Goal: Task Accomplishment & Management: Manage account settings

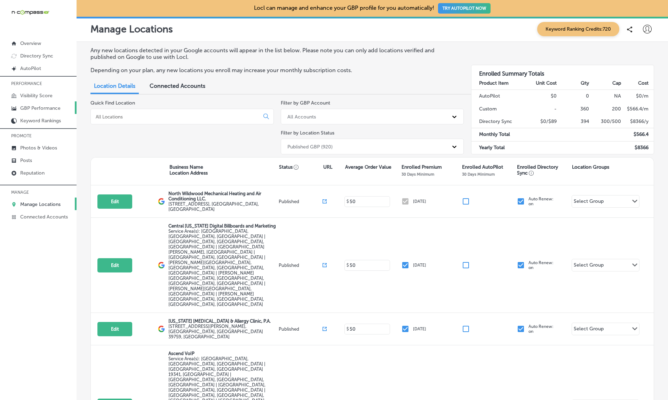
click at [37, 105] on p "GBP Performance" at bounding box center [40, 108] width 40 height 6
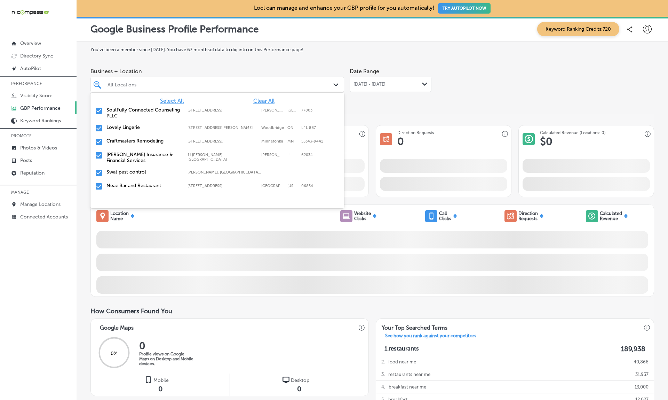
click at [264, 84] on div "All Locations" at bounding box center [221, 84] width 227 height 6
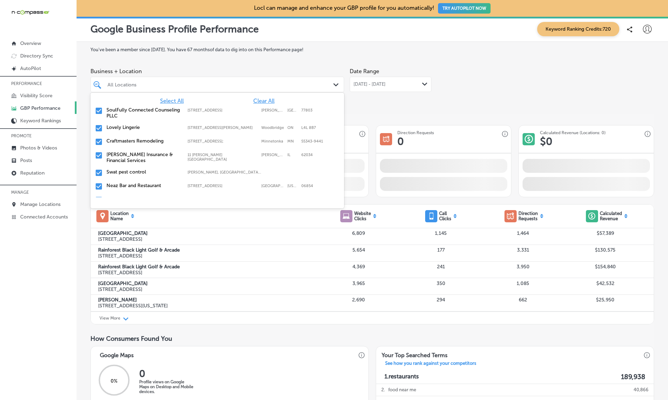
click at [264, 84] on div "All Locations" at bounding box center [221, 84] width 227 height 6
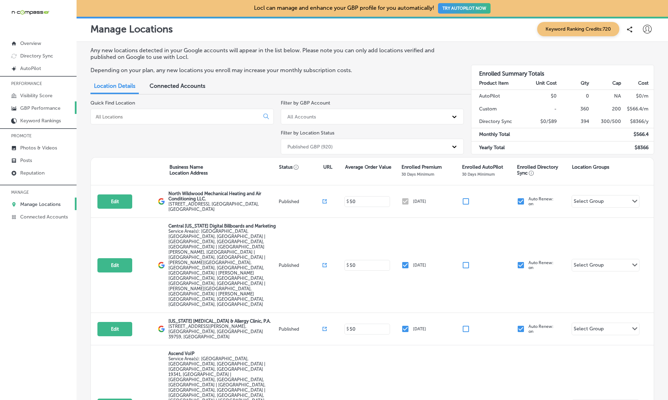
click at [26, 111] on link "GBP Performance" at bounding box center [38, 107] width 77 height 13
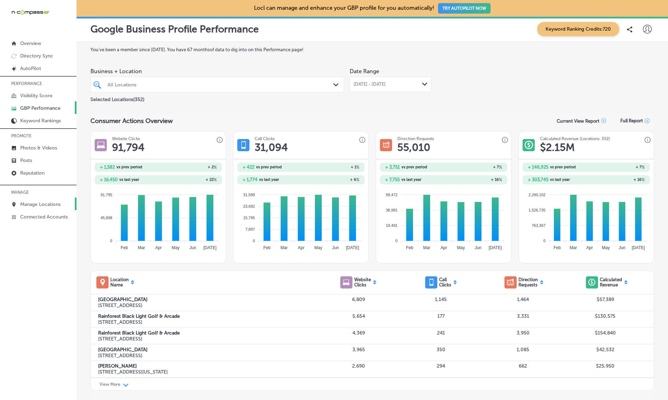
click at [24, 207] on p "Manage Locations" at bounding box center [40, 204] width 40 height 6
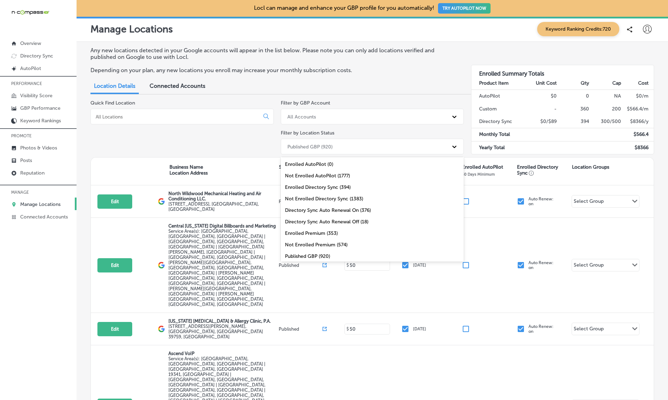
click at [299, 141] on div "Published GBP (920)" at bounding box center [366, 146] width 165 height 11
click at [316, 205] on div "Enrolled Premium (353)" at bounding box center [372, 208] width 183 height 11
click at [322, 146] on div "Enrolled Premium (353)" at bounding box center [313, 146] width 53 height 6
click at [310, 242] on div "Not Published GBP (135)" at bounding box center [372, 242] width 183 height 11
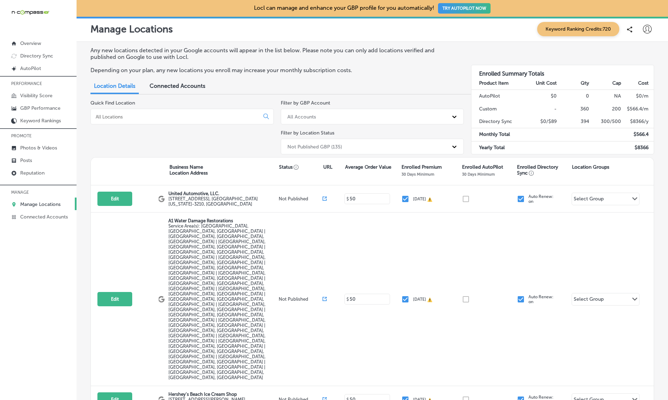
scroll to position [0, 0]
click at [34, 174] on p "Reputation" at bounding box center [32, 173] width 24 height 6
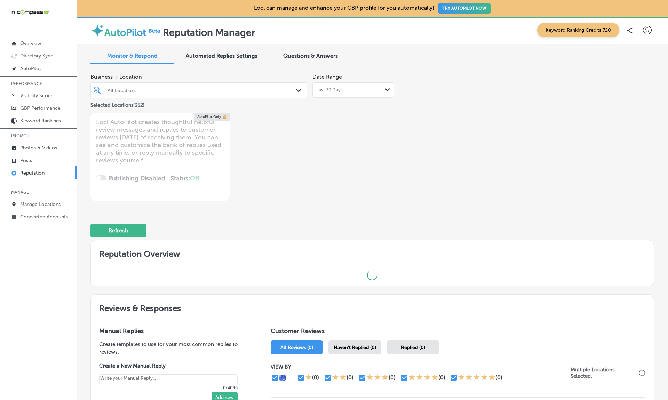
click at [154, 90] on div "All Locations" at bounding box center [202, 90] width 189 height 6
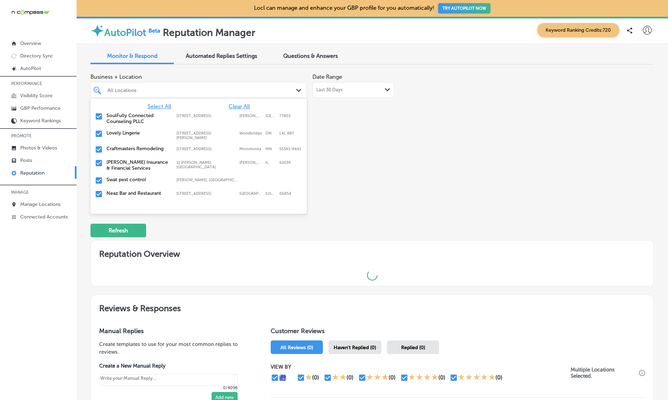
click at [132, 91] on div "All Locations" at bounding box center [202, 90] width 189 height 6
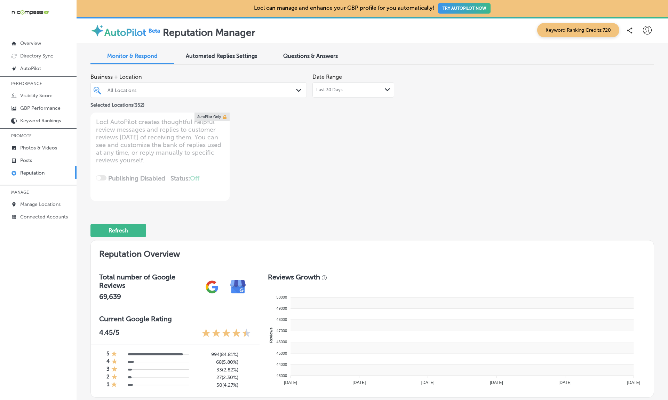
type textarea "x"
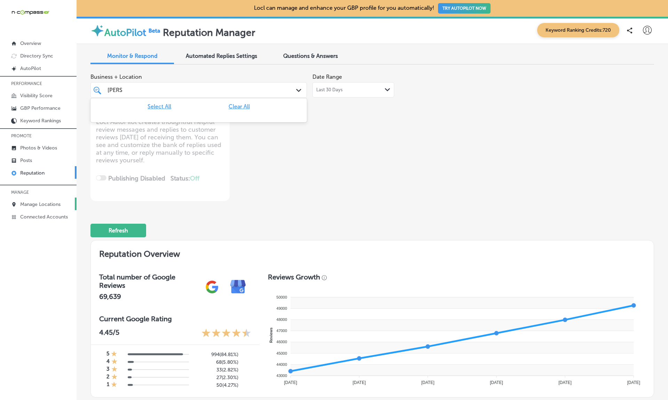
type input "ronna"
click at [38, 204] on p "Manage Locations" at bounding box center [40, 204] width 40 height 6
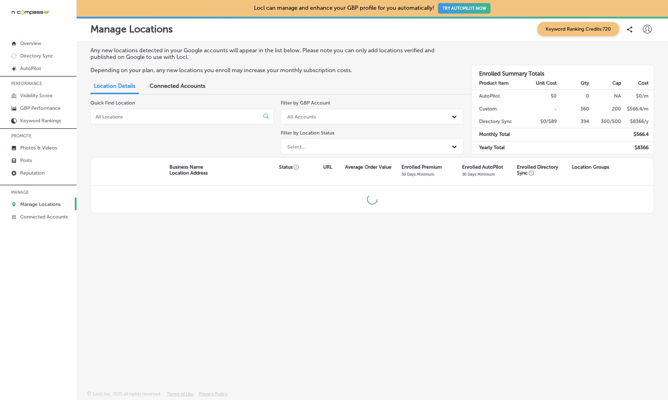
click at [170, 118] on div at bounding box center [181, 117] width 183 height 16
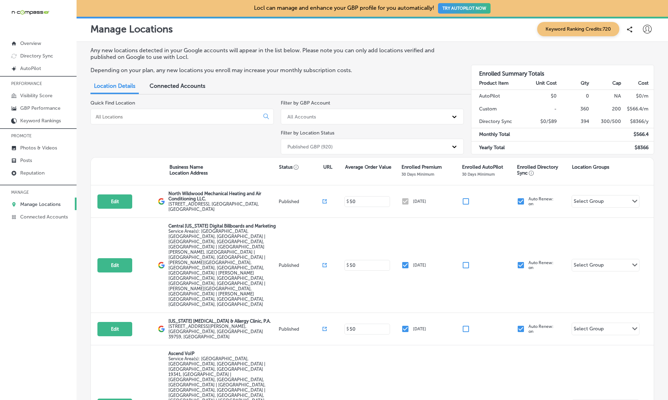
click at [141, 115] on input at bounding box center [176, 116] width 163 height 6
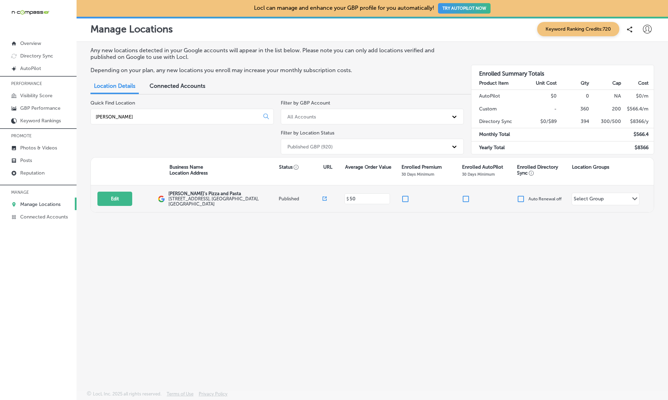
type input "Ronna"
click at [110, 188] on div "Edit This location is not published yet. Ronnally's Pizza and Pasta 1560 Woodla…" at bounding box center [372, 198] width 563 height 27
click at [110, 195] on button "Edit" at bounding box center [114, 198] width 35 height 14
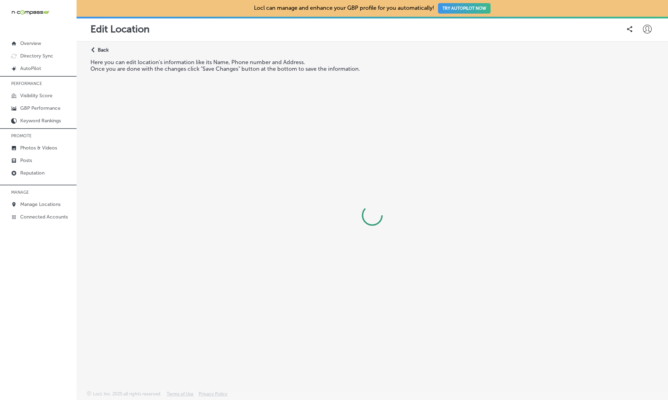
select select "US"
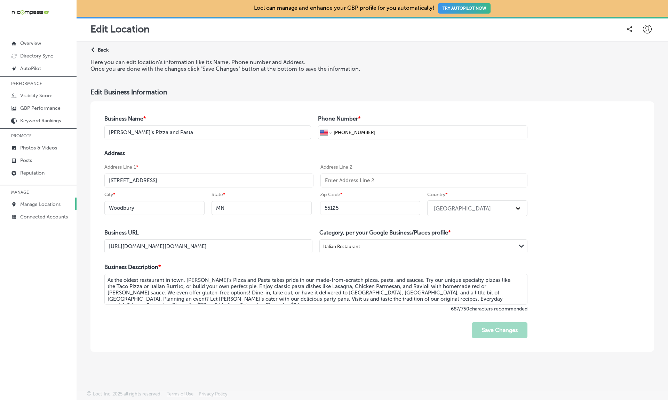
click at [24, 206] on p "Manage Locations" at bounding box center [40, 204] width 40 height 6
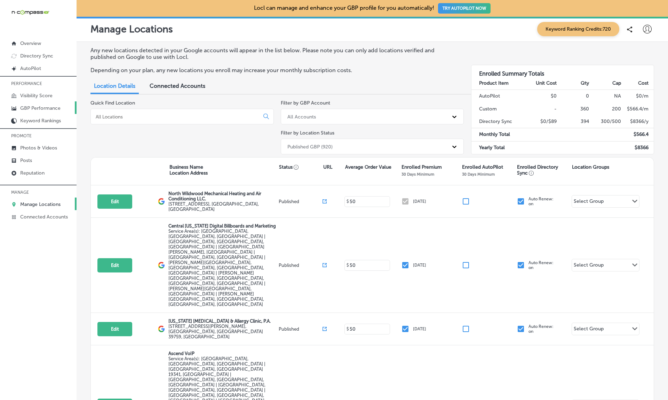
click at [23, 109] on p "GBP Performance" at bounding box center [40, 108] width 40 height 6
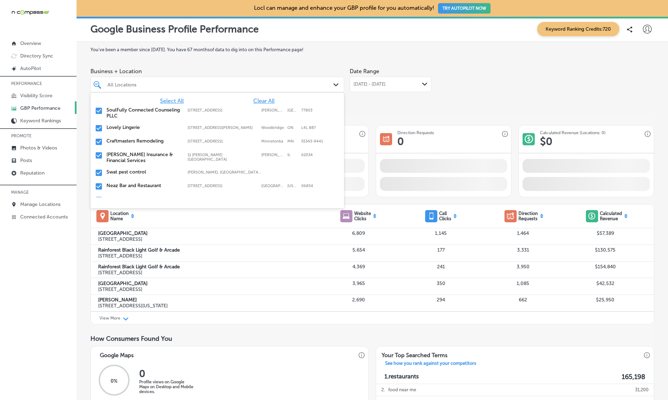
click at [172, 84] on div "All Locations" at bounding box center [221, 84] width 227 height 6
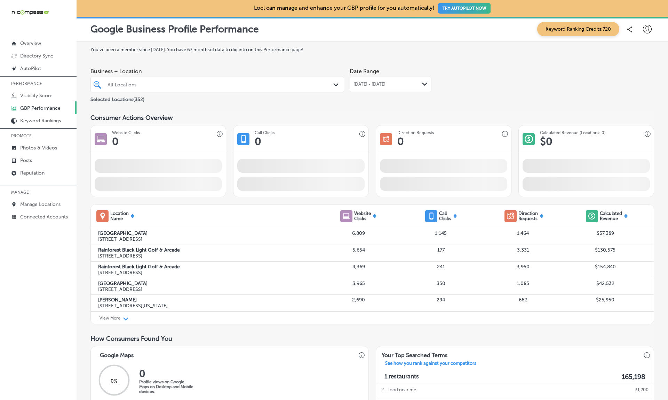
click at [172, 84] on div "All Locations" at bounding box center [221, 84] width 227 height 6
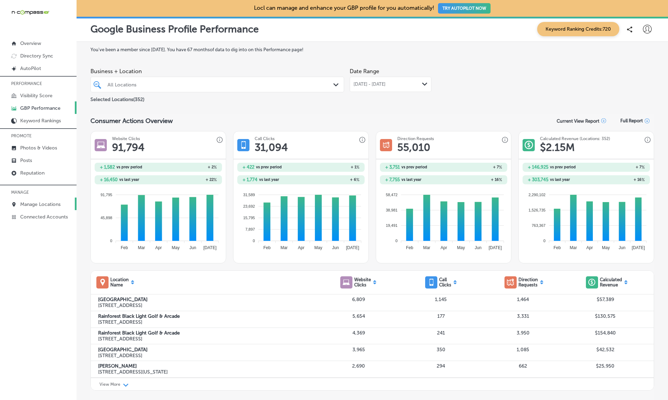
click at [34, 202] on p "Manage Locations" at bounding box center [40, 204] width 40 height 6
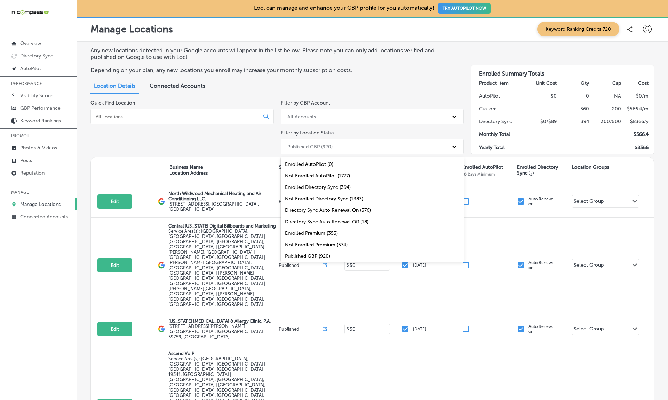
click at [319, 146] on div "Published GBP (920)" at bounding box center [309, 146] width 45 height 6
click at [309, 242] on div "Not Published GBP (135)" at bounding box center [372, 242] width 183 height 11
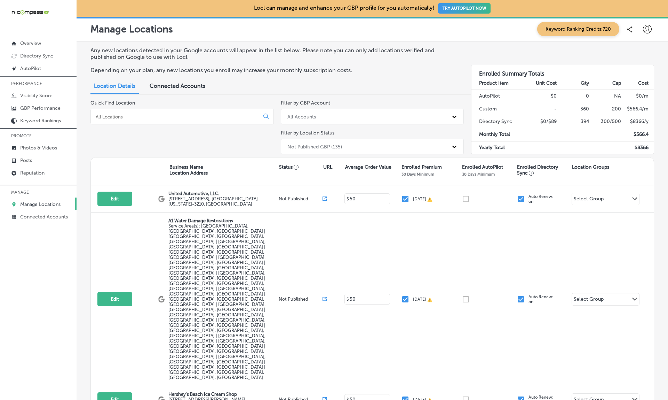
scroll to position [0, 0]
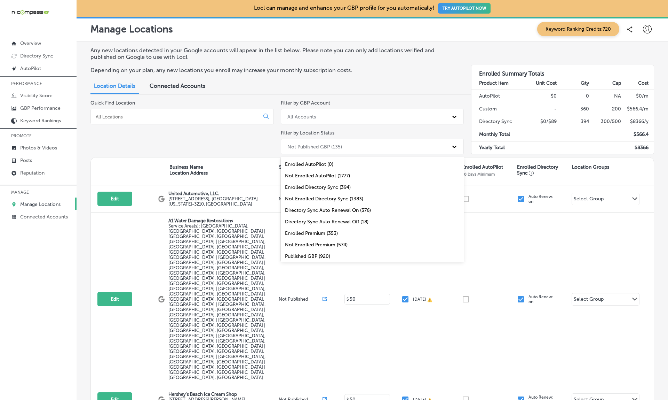
click at [342, 143] on div "Not Published GBP (135)" at bounding box center [314, 146] width 55 height 6
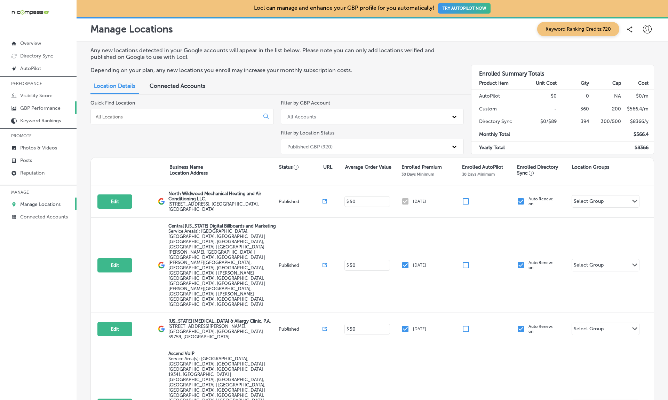
click at [40, 108] on p "GBP Performance" at bounding box center [40, 108] width 40 height 6
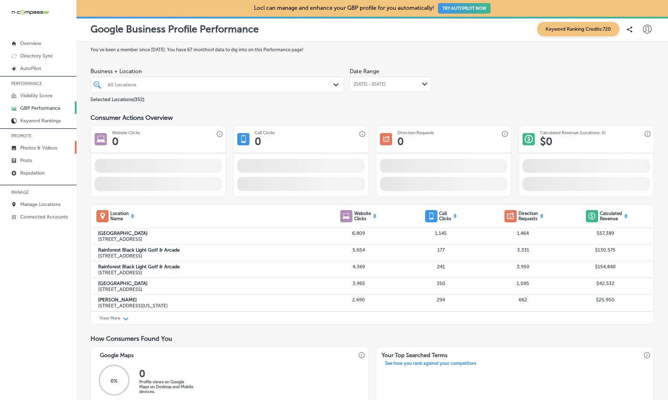
click at [43, 143] on link "Photos & Videos" at bounding box center [38, 147] width 77 height 13
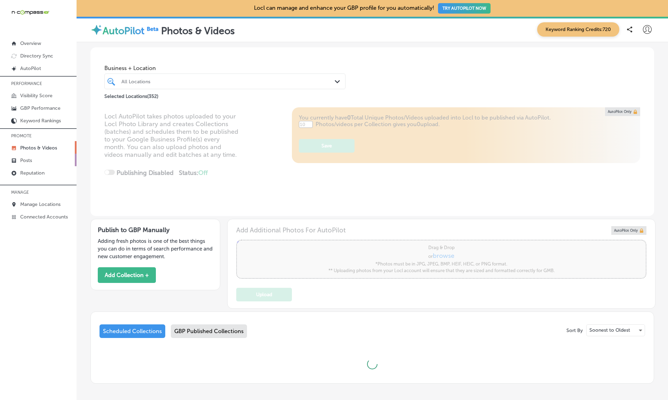
type input "5"
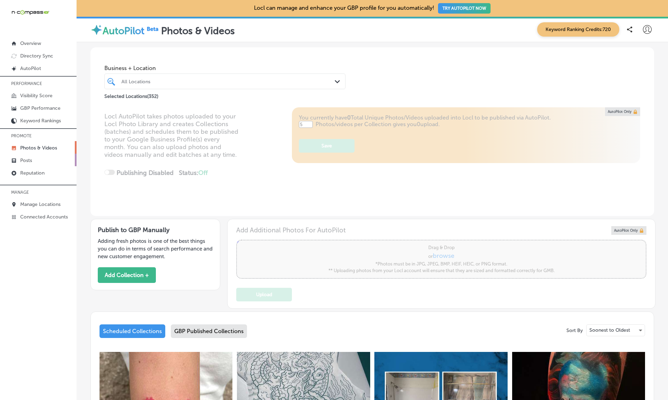
click at [35, 157] on link "Posts" at bounding box center [38, 159] width 77 height 13
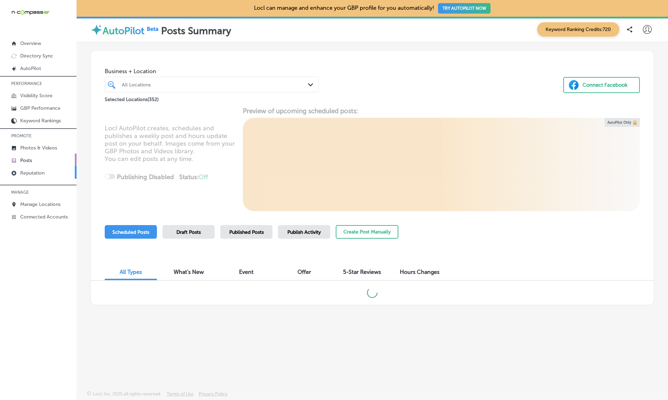
click at [33, 172] on p "Reputation" at bounding box center [32, 173] width 24 height 6
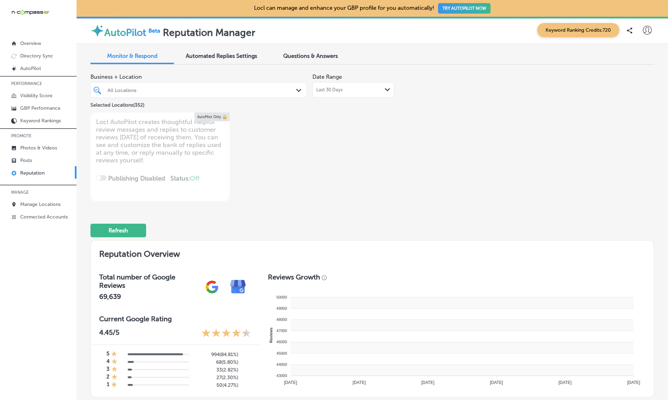
type textarea "x"
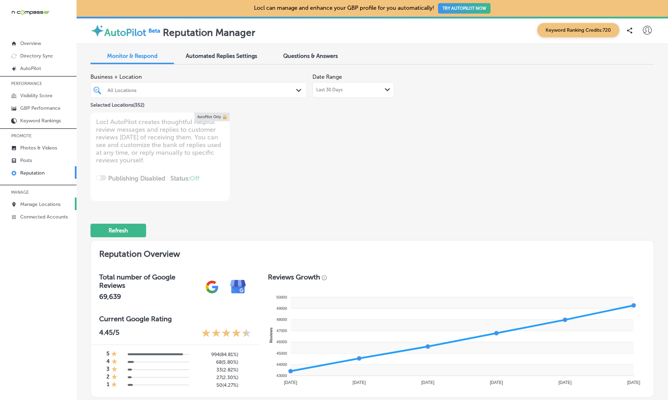
click at [45, 201] on link "Manage Locations" at bounding box center [38, 203] width 77 height 13
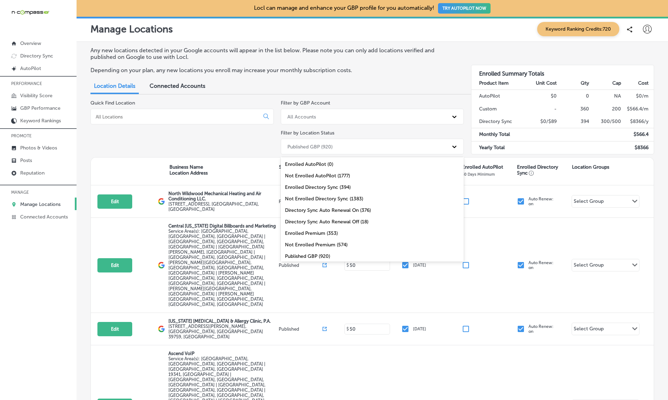
click at [322, 143] on div "Published GBP (920)" at bounding box center [309, 146] width 45 height 6
click at [315, 207] on div "Enrolled Premium (353)" at bounding box center [372, 208] width 183 height 11
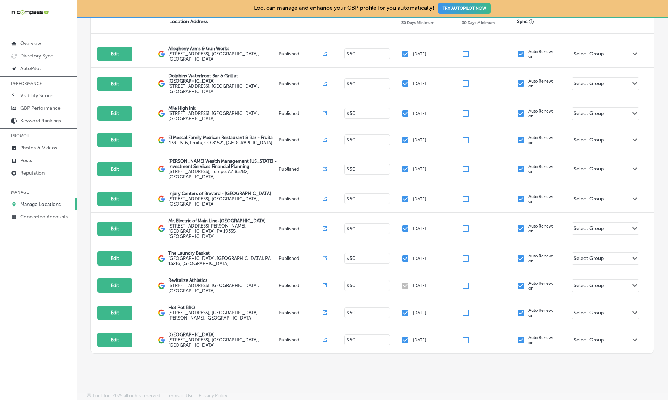
scroll to position [0, 0]
